Goal: Information Seeking & Learning: Learn about a topic

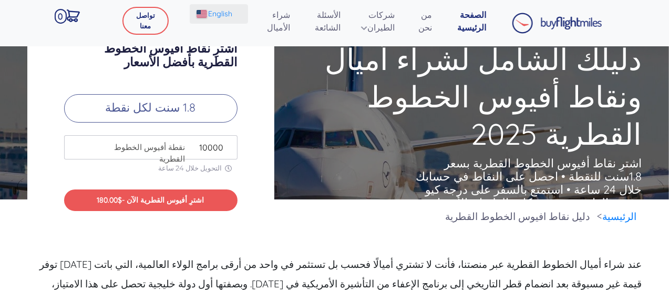
click at [224, 14] on span "English" at bounding box center [220, 13] width 24 height 11
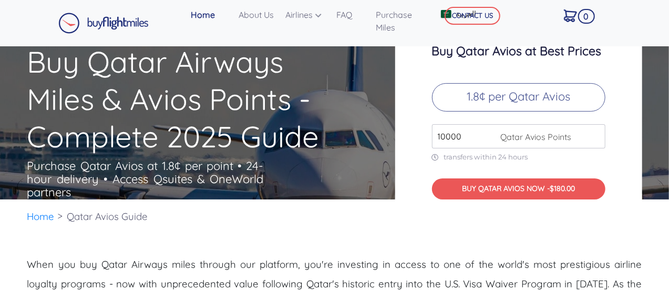
click at [463, 130] on input "10000" at bounding box center [518, 136] width 173 height 24
drag, startPoint x: 463, startPoint y: 130, endPoint x: 419, endPoint y: 133, distance: 43.2
click at [419, 134] on div "Buy Qatar Avios at Best Prices 1.8¢ per Qatar Avios 10000 Qatar Avios Points tr…" at bounding box center [518, 123] width 247 height 210
type input "135000"
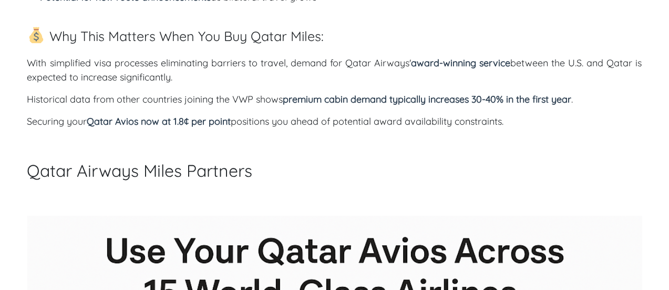
scroll to position [1602, 0]
